Goal: Task Accomplishment & Management: Manage account settings

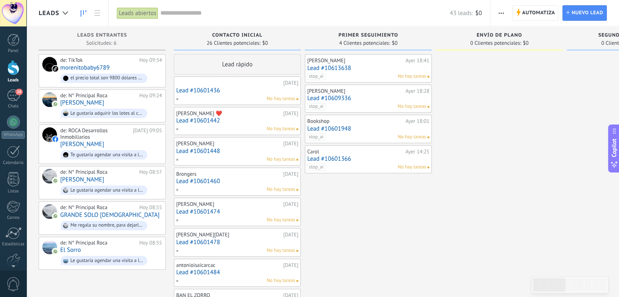
scroll to position [12, 0]
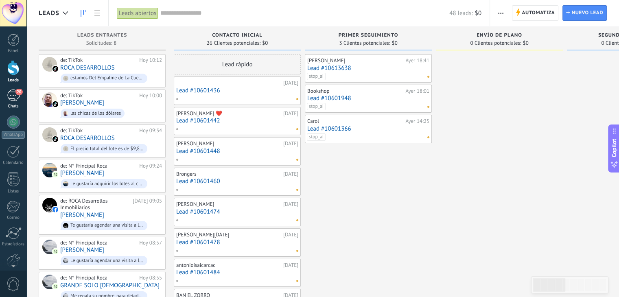
click at [13, 94] on div "20" at bounding box center [13, 96] width 13 height 12
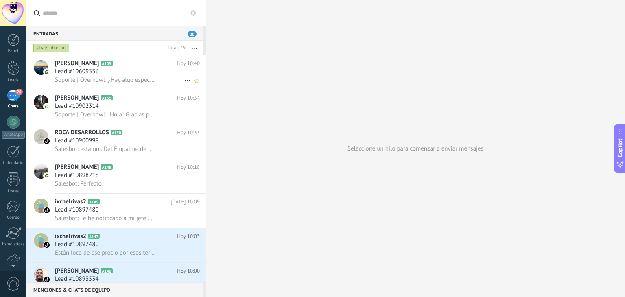
click at [83, 74] on span "Lead #10609336" at bounding box center [77, 72] width 44 height 8
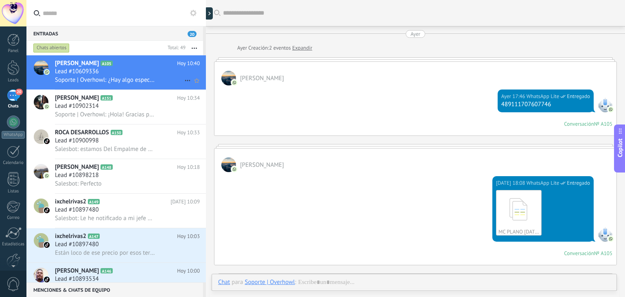
scroll to position [1235, 0]
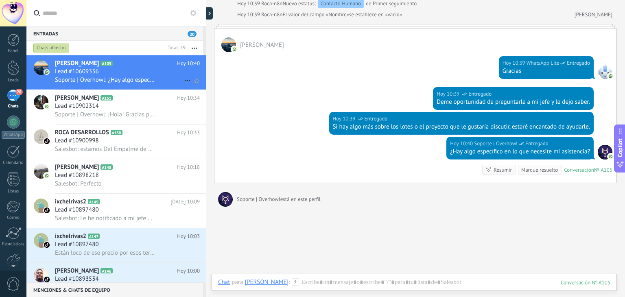
click at [185, 81] on use at bounding box center [187, 80] width 5 height 1
click at [441, 181] on div at bounding box center [312, 148] width 625 height 297
click at [591, 11] on link "[PERSON_NAME]" at bounding box center [594, 15] width 38 height 8
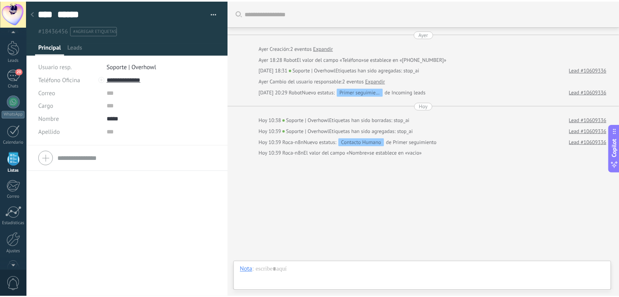
scroll to position [2, 0]
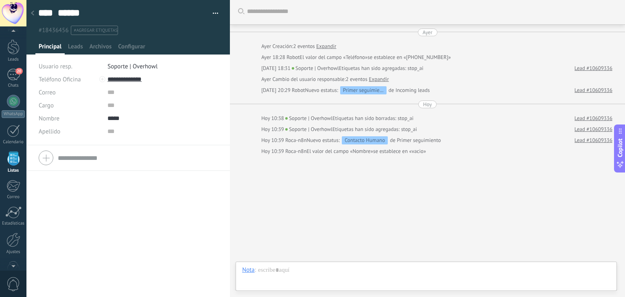
click at [81, 33] on li "#agregar etiquetas" at bounding box center [94, 30] width 47 height 9
click at [339, 201] on div "Buscar Carga más [DATE] [DATE] Creación: 2 eventos Expandir [DATE] 18:28 Robot …" at bounding box center [427, 147] width 395 height 299
click at [76, 43] on span "Leads" at bounding box center [75, 49] width 15 height 12
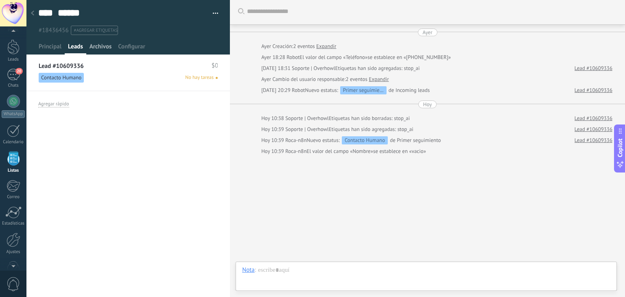
click at [101, 46] on span "Archivos" at bounding box center [101, 49] width 22 height 12
click at [125, 49] on span "Configurar" at bounding box center [131, 49] width 27 height 12
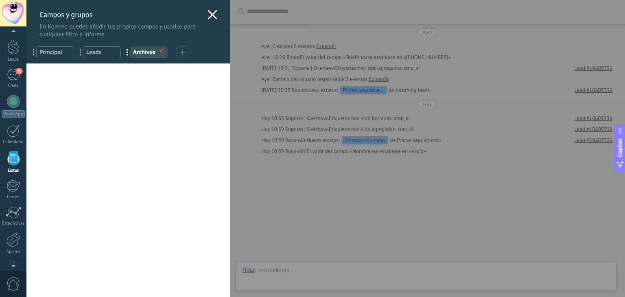
click at [212, 19] on icon at bounding box center [213, 15] width 10 height 10
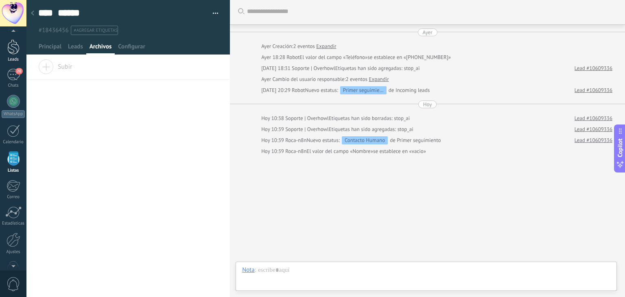
click at [14, 51] on div at bounding box center [13, 46] width 12 height 15
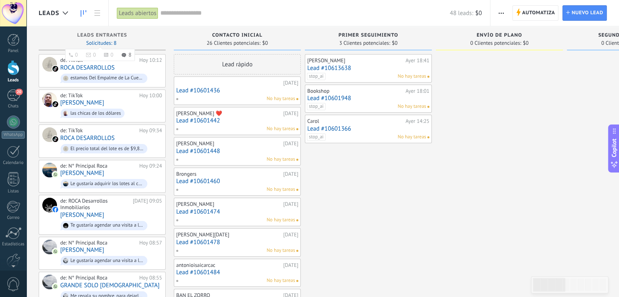
click at [96, 41] on span "Solicitudes: 8 0 0 0 8 0 0 0 8" at bounding box center [101, 43] width 30 height 5
click at [11, 92] on div "20" at bounding box center [13, 96] width 13 height 12
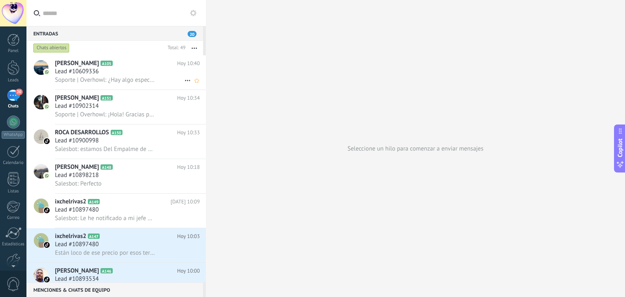
click at [185, 81] on use at bounding box center [187, 80] width 5 height 1
click at [205, 85] on span "Conversación cerrada" at bounding box center [223, 85] width 55 height 16
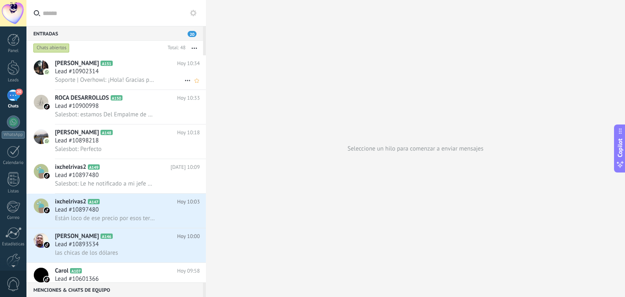
click at [185, 82] on icon at bounding box center [188, 81] width 10 height 10
click at [232, 88] on span "Conversación cerrada" at bounding box center [223, 85] width 55 height 16
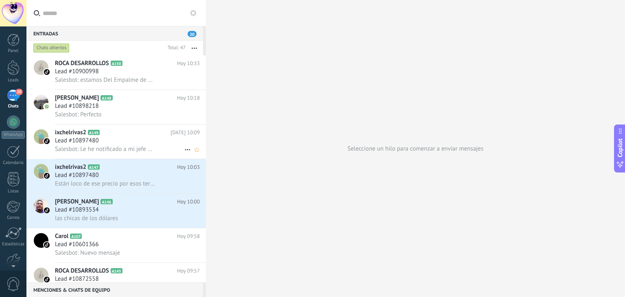
click at [130, 147] on span "Salesbot: Le he notificado a mi jefe para que lo contacte directamente, y así p…" at bounding box center [105, 149] width 100 height 8
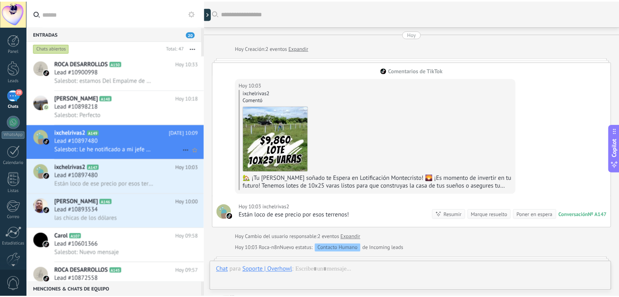
scroll to position [213, 0]
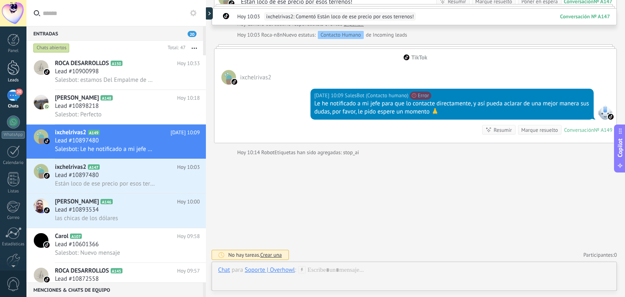
click at [10, 69] on div at bounding box center [13, 67] width 12 height 15
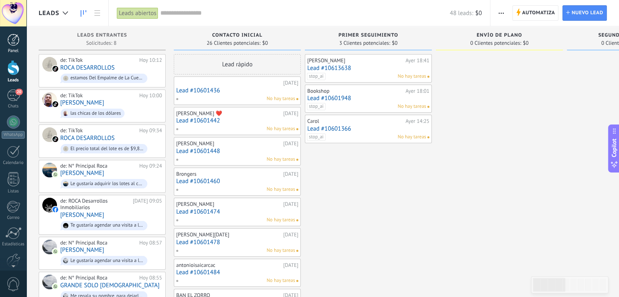
click at [12, 41] on div at bounding box center [13, 40] width 12 height 12
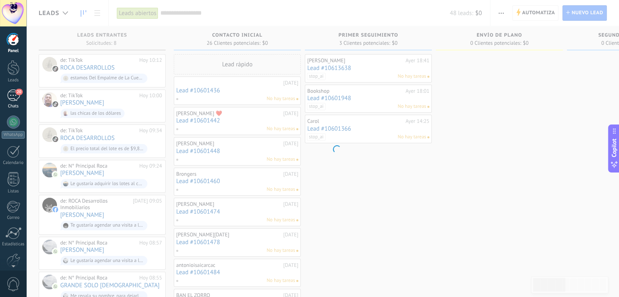
click at [9, 93] on div "20" at bounding box center [13, 96] width 13 height 12
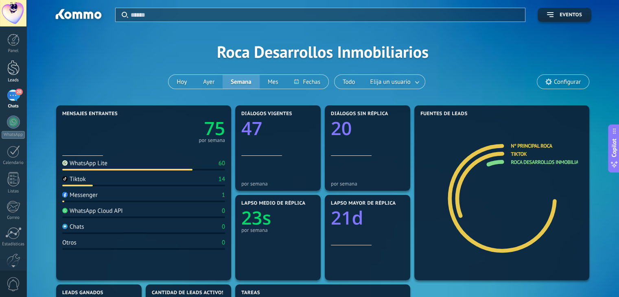
click at [15, 64] on div at bounding box center [13, 67] width 12 height 15
